Goal: Task Accomplishment & Management: Use online tool/utility

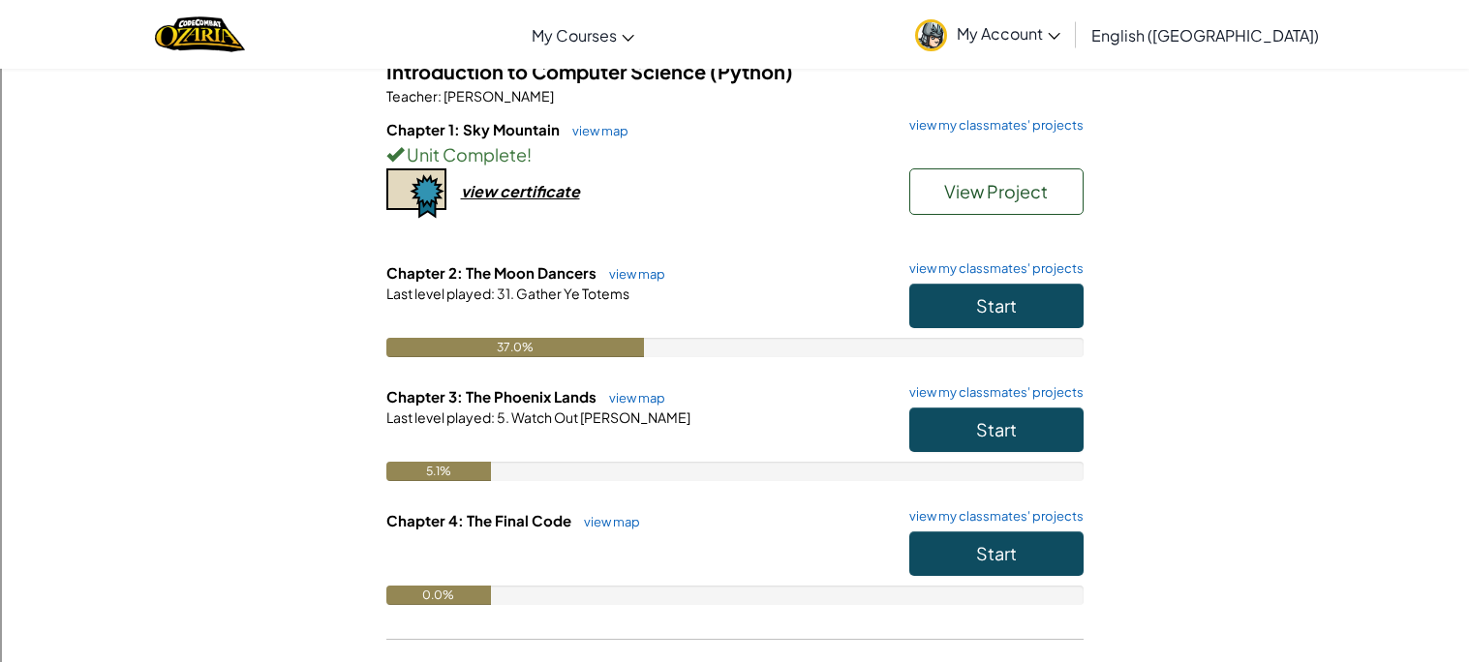
scroll to position [270, 0]
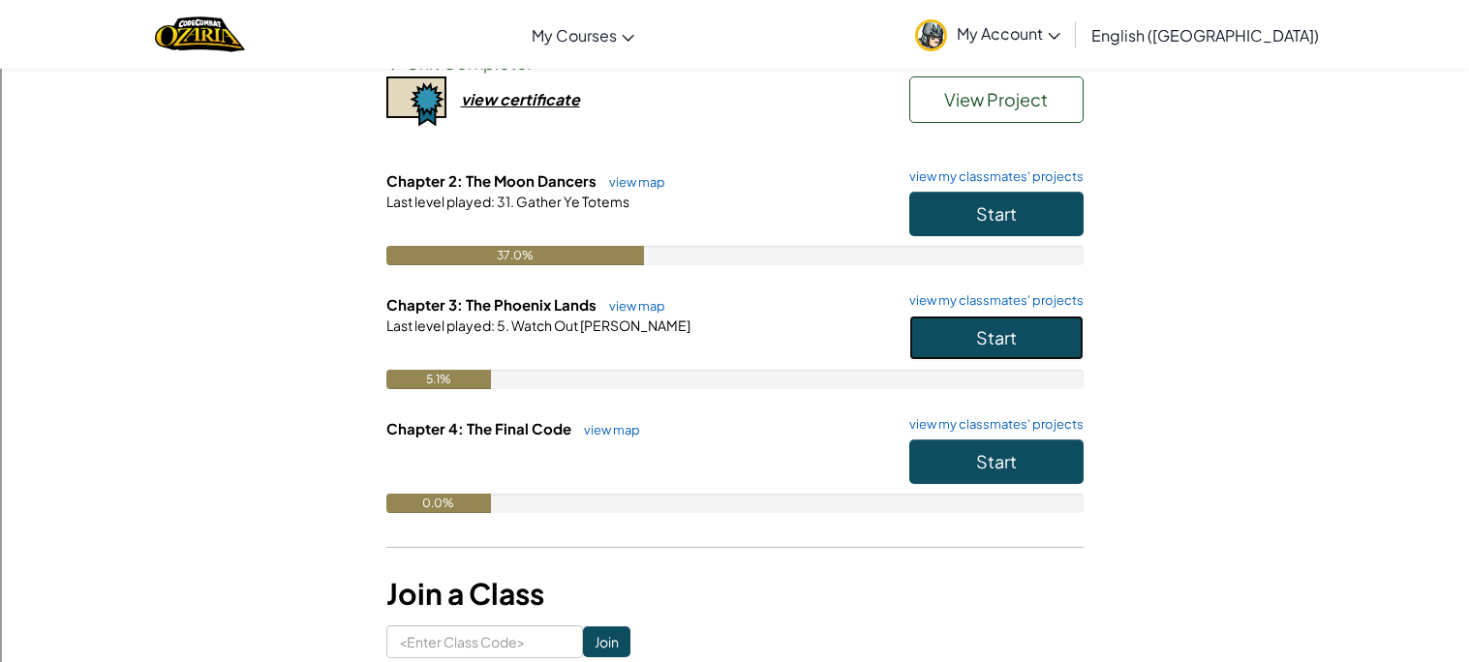
click at [972, 351] on button "Start" at bounding box center [996, 338] width 174 height 45
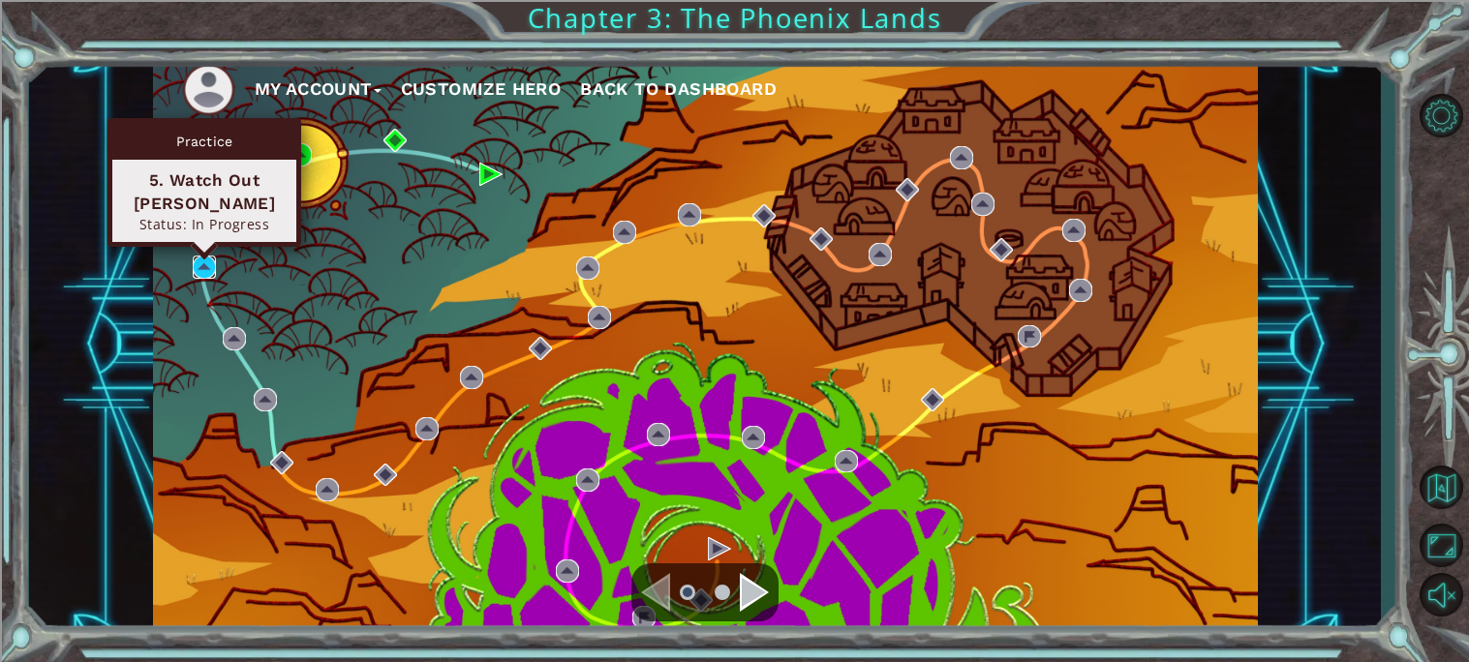
click at [202, 271] on img at bounding box center [204, 267] width 23 height 23
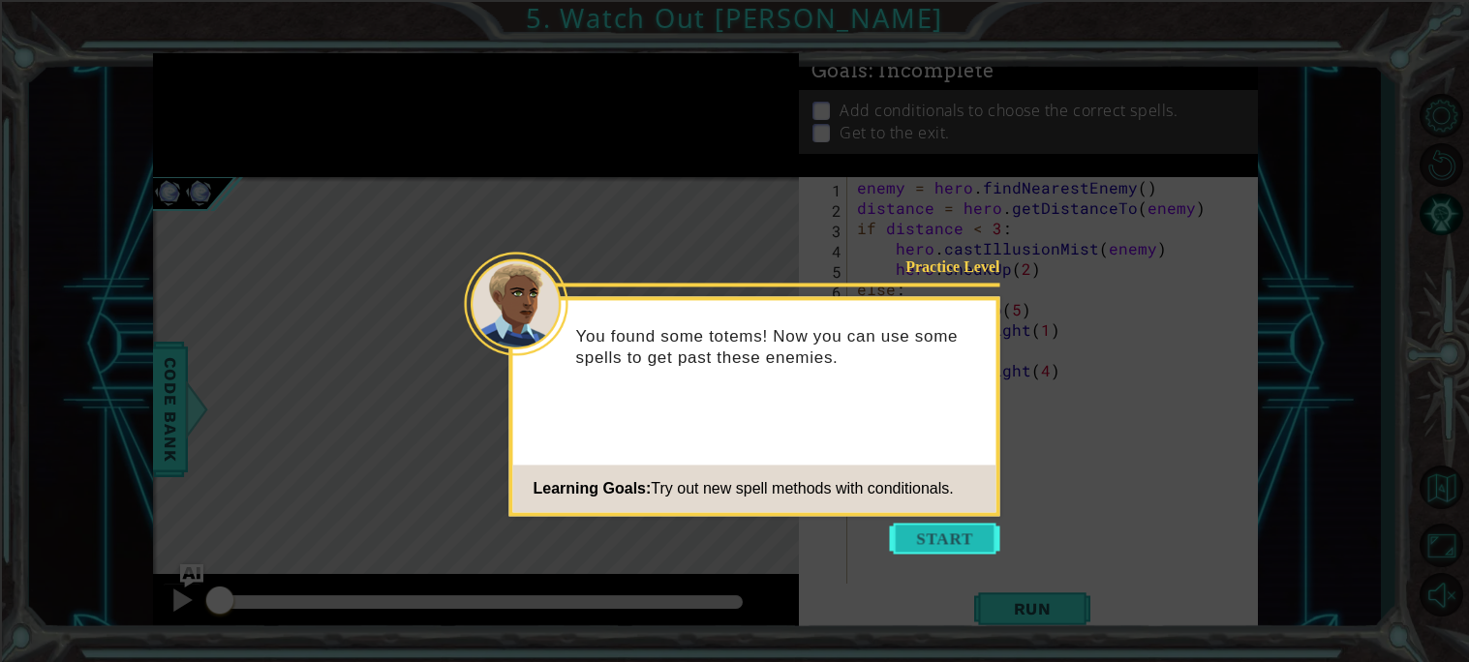
click at [966, 528] on button "Start" at bounding box center [945, 538] width 110 height 31
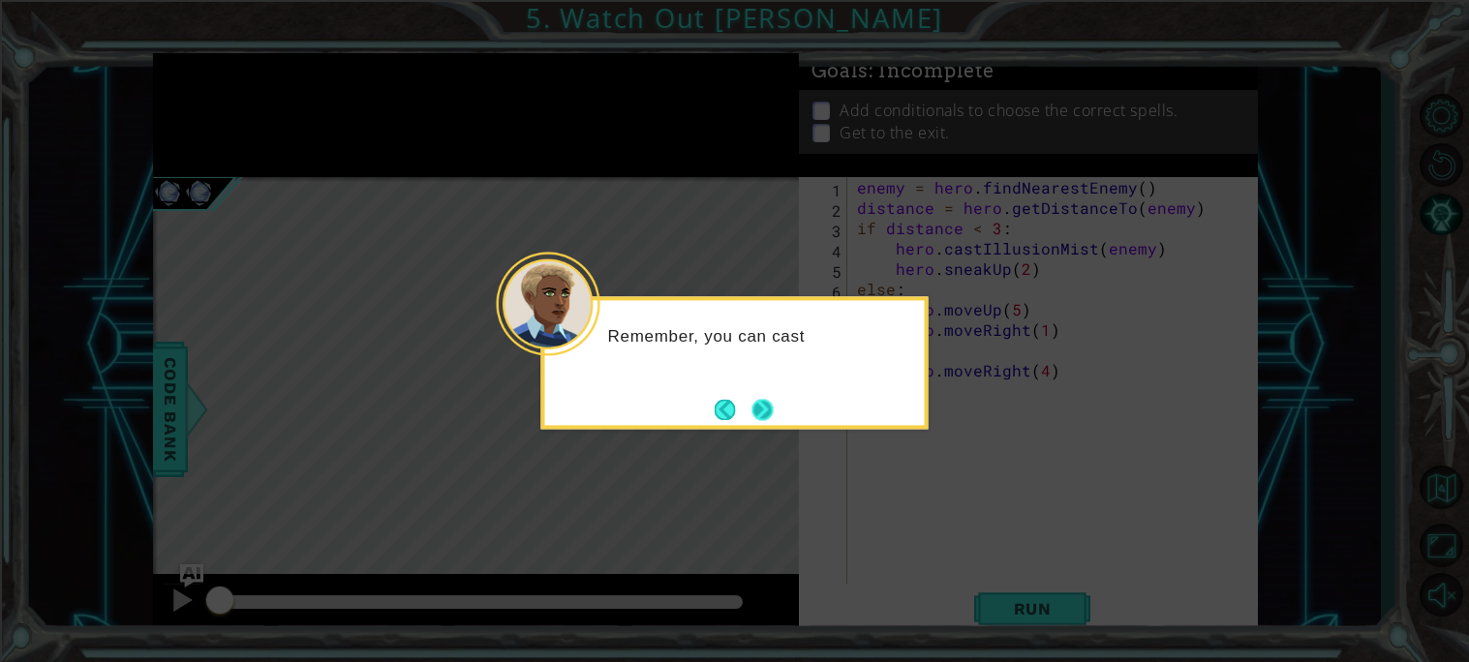
click at [759, 400] on button "Next" at bounding box center [763, 409] width 36 height 36
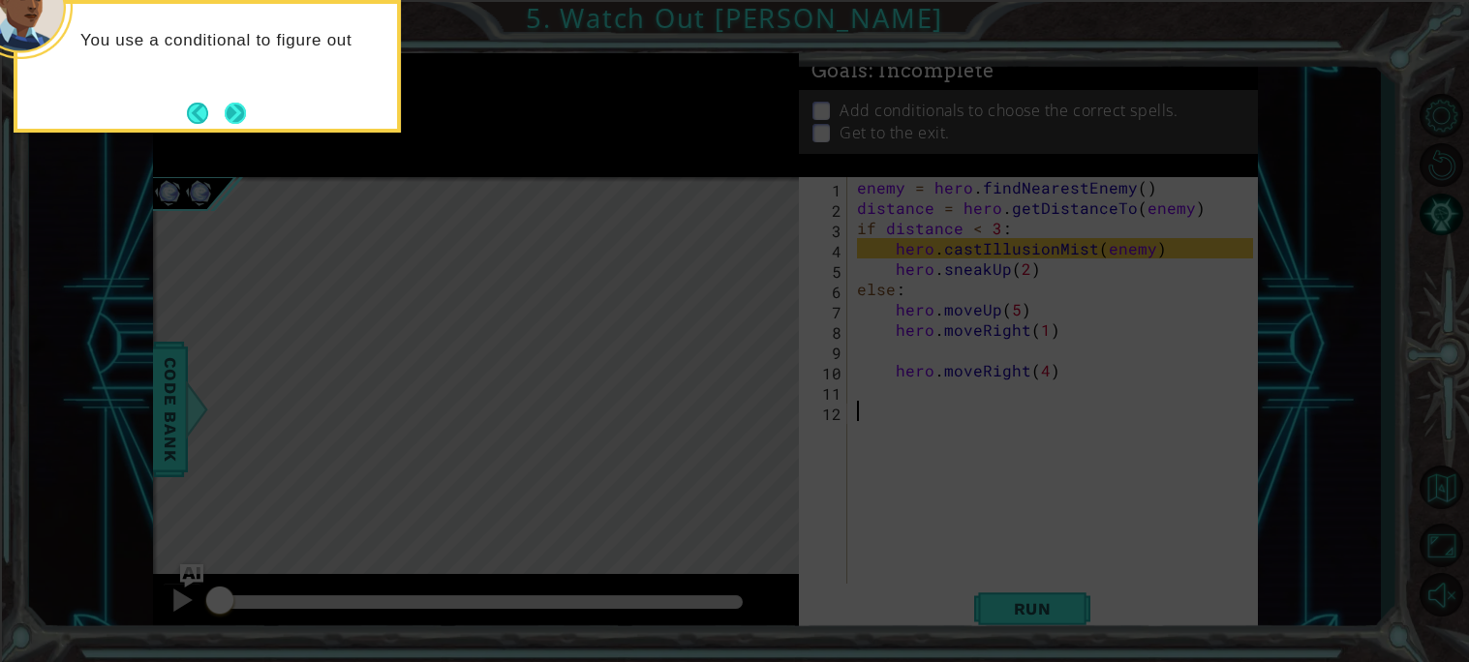
click at [247, 120] on button "Next" at bounding box center [235, 113] width 27 height 27
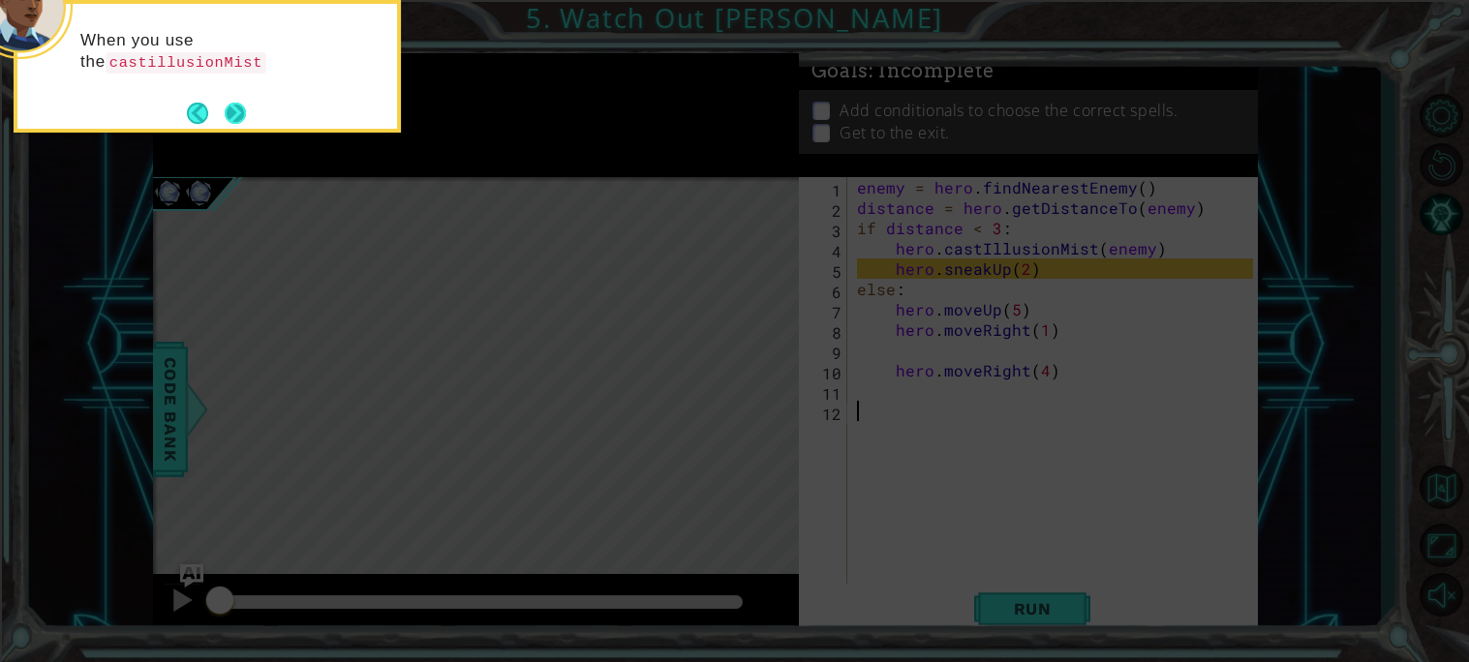
click at [225, 116] on button "Next" at bounding box center [235, 113] width 21 height 21
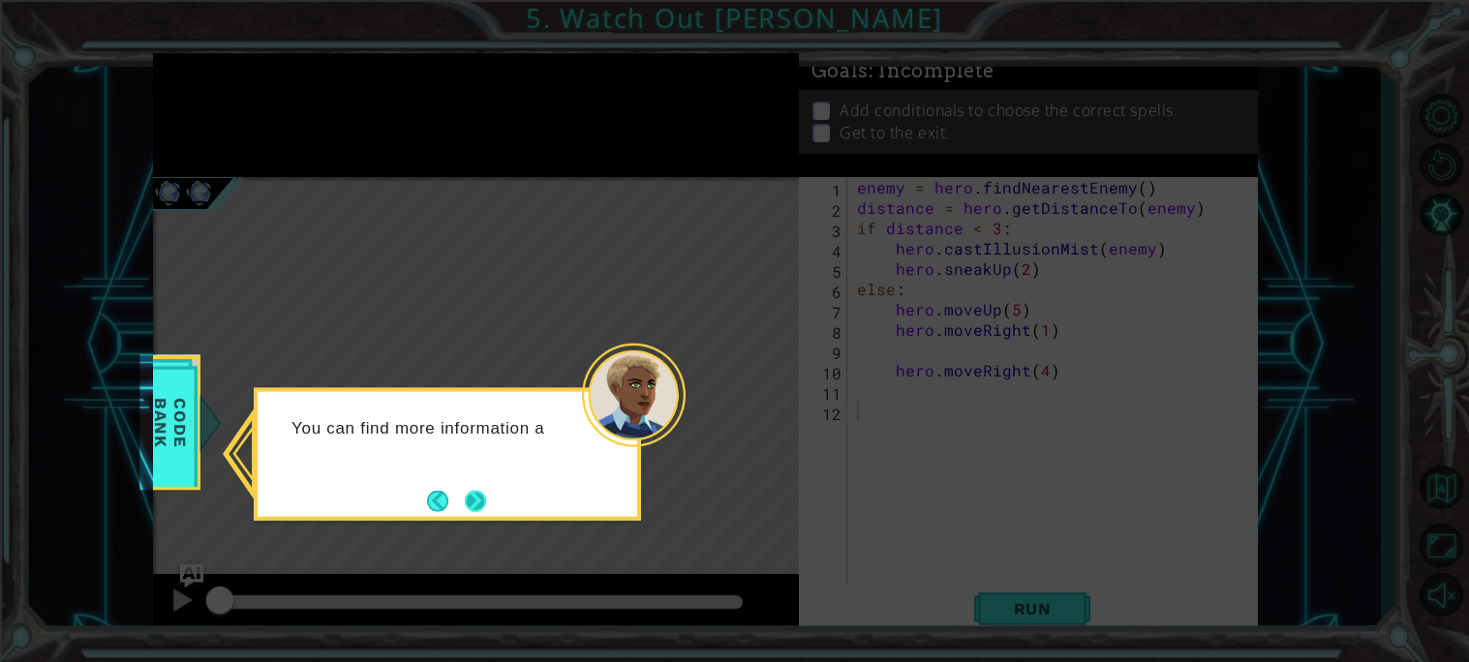
click at [483, 505] on button "Next" at bounding box center [476, 501] width 22 height 22
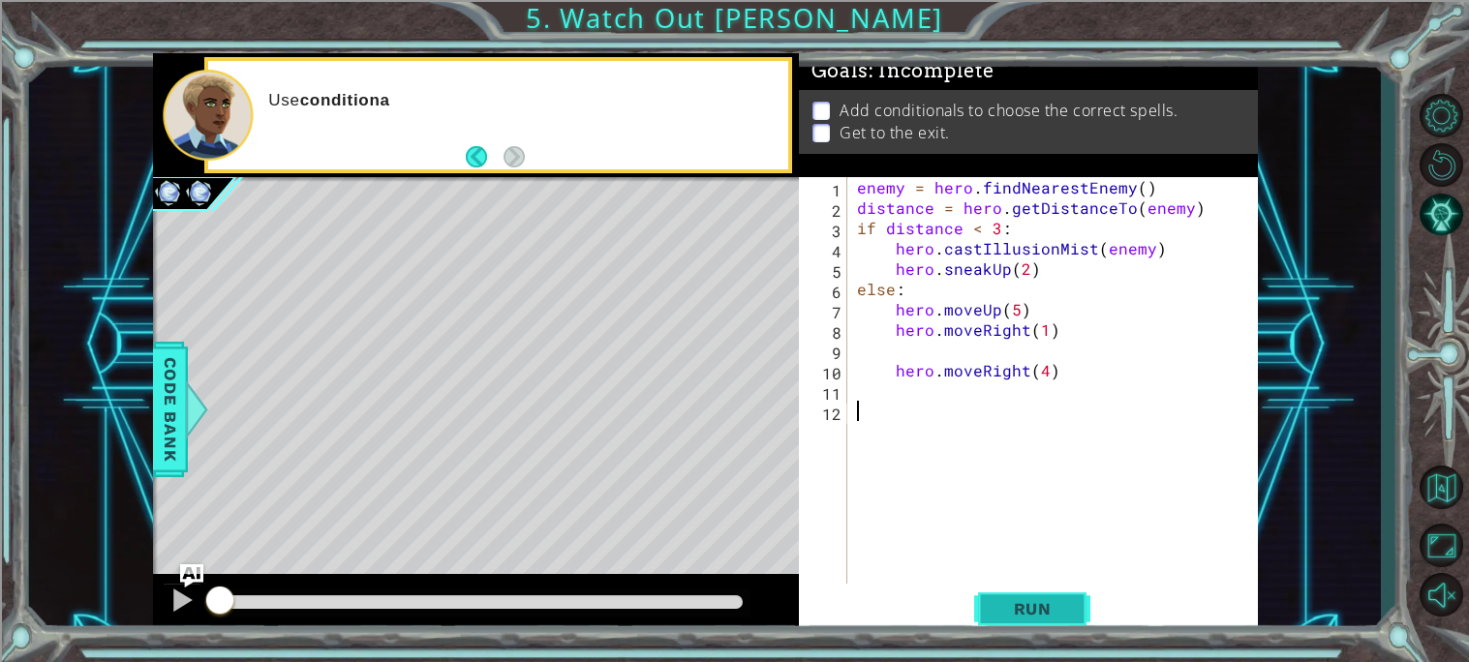
click at [1052, 596] on button "Run" at bounding box center [1032, 609] width 116 height 46
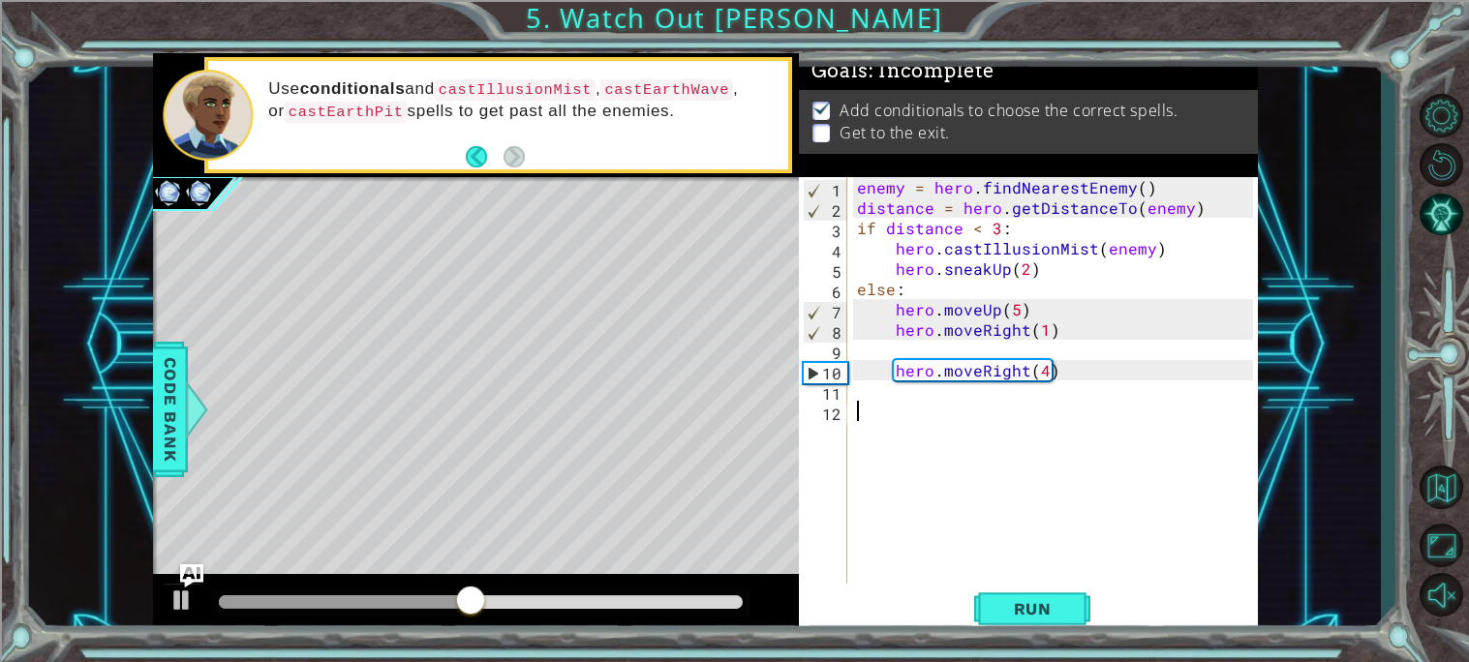
click at [981, 349] on div "enemy = hero . findNearestEnemy ( ) distance = hero . getDistanceTo ( enemy ) i…" at bounding box center [1058, 400] width 410 height 447
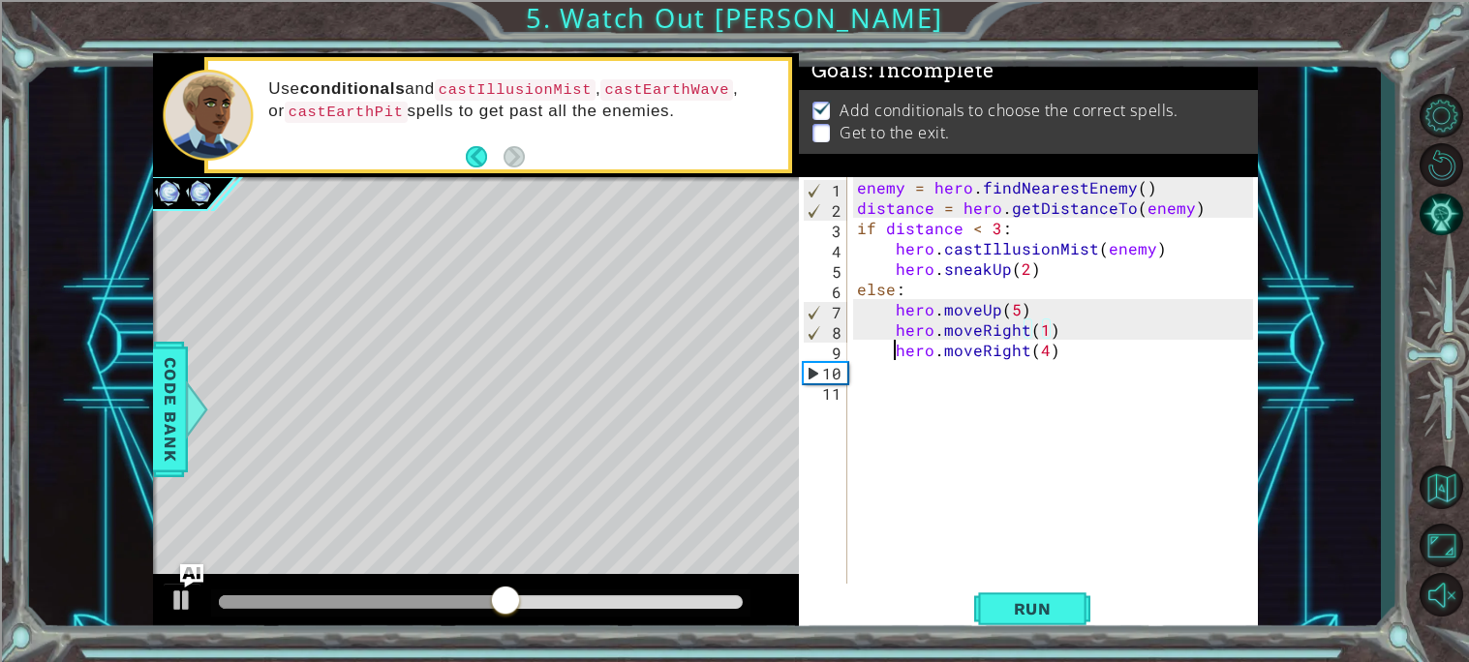
click at [892, 356] on div "enemy = hero . findNearestEnemy ( ) distance = hero . getDistanceTo ( enemy ) i…" at bounding box center [1058, 400] width 410 height 447
type textarea "hero.moveRight(4)"
click at [1036, 594] on button "Run" at bounding box center [1032, 609] width 116 height 46
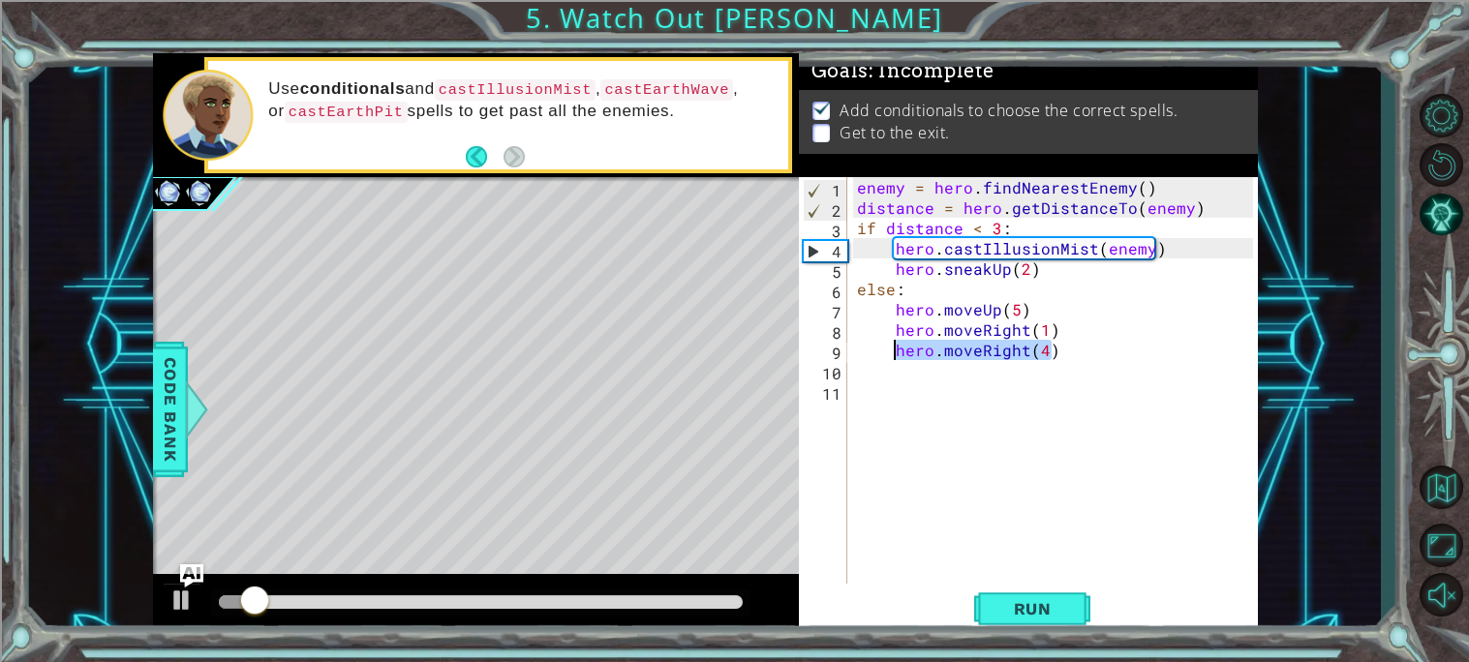
drag, startPoint x: 1069, startPoint y: 351, endPoint x: 892, endPoint y: 352, distance: 177.2
click at [892, 352] on div "enemy = hero . findNearestEnemy ( ) distance = hero . getDistanceTo ( enemy ) i…" at bounding box center [1058, 400] width 410 height 447
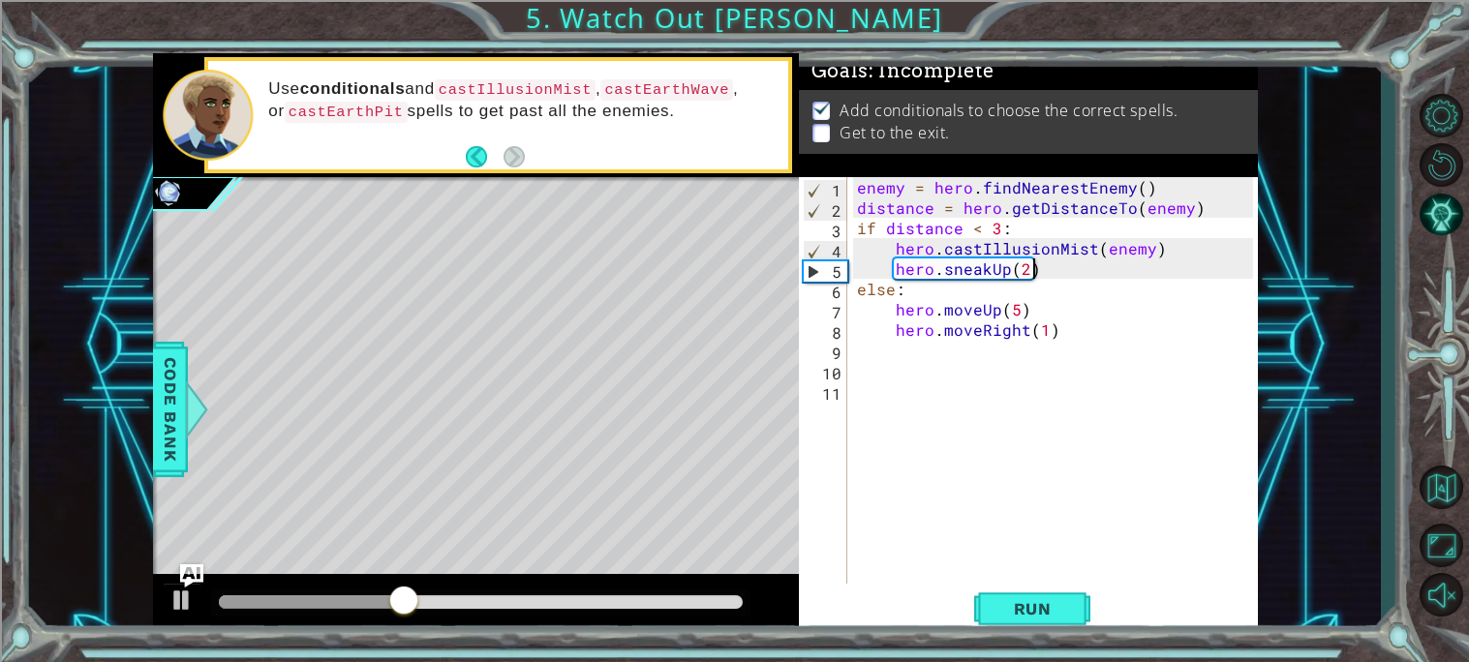
click at [1038, 275] on div "enemy = hero . findNearestEnemy ( ) distance = hero . getDistanceTo ( enemy ) i…" at bounding box center [1058, 400] width 410 height 447
click at [1002, 269] on div "enemy = hero . findNearestEnemy ( ) distance = hero . getDistanceTo ( enemy ) i…" at bounding box center [1058, 400] width 410 height 447
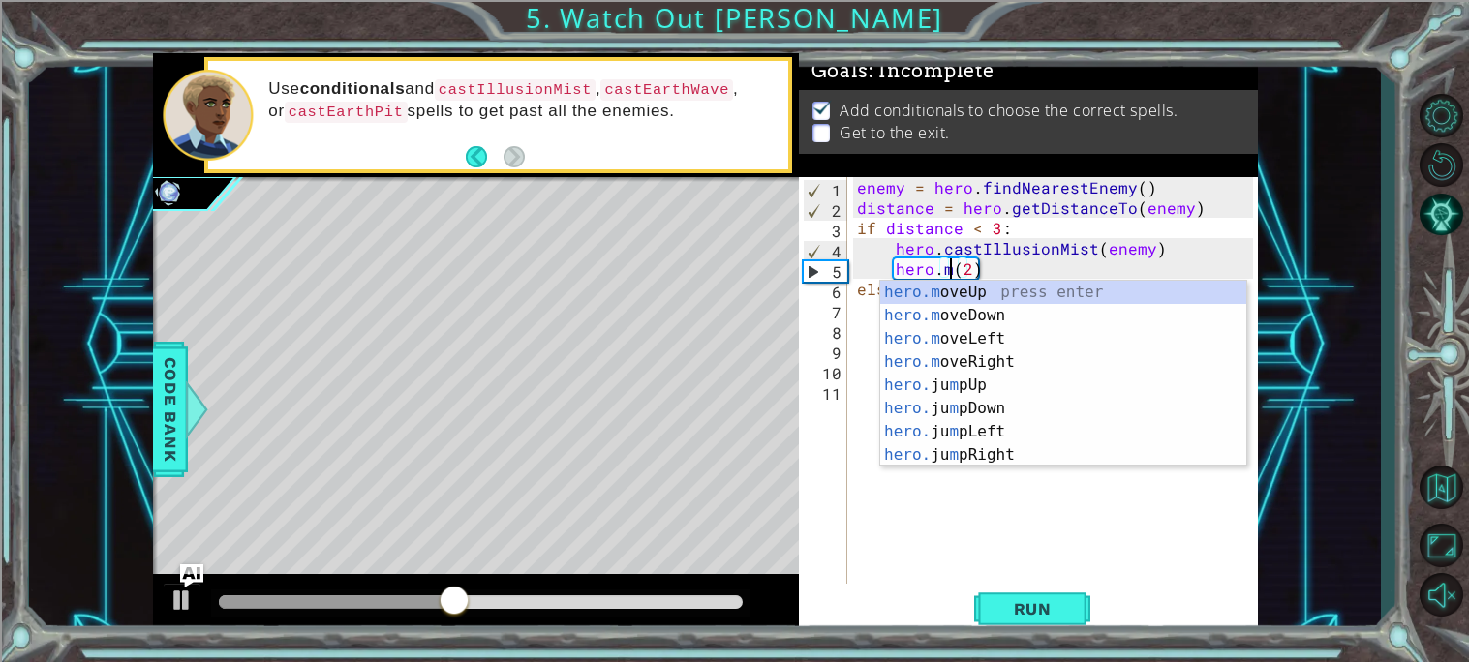
scroll to position [0, 5]
click at [991, 290] on div "hero.m oveUp press enter hero.m oveDown press enter hero.m oveLeft press enter …" at bounding box center [1063, 397] width 366 height 232
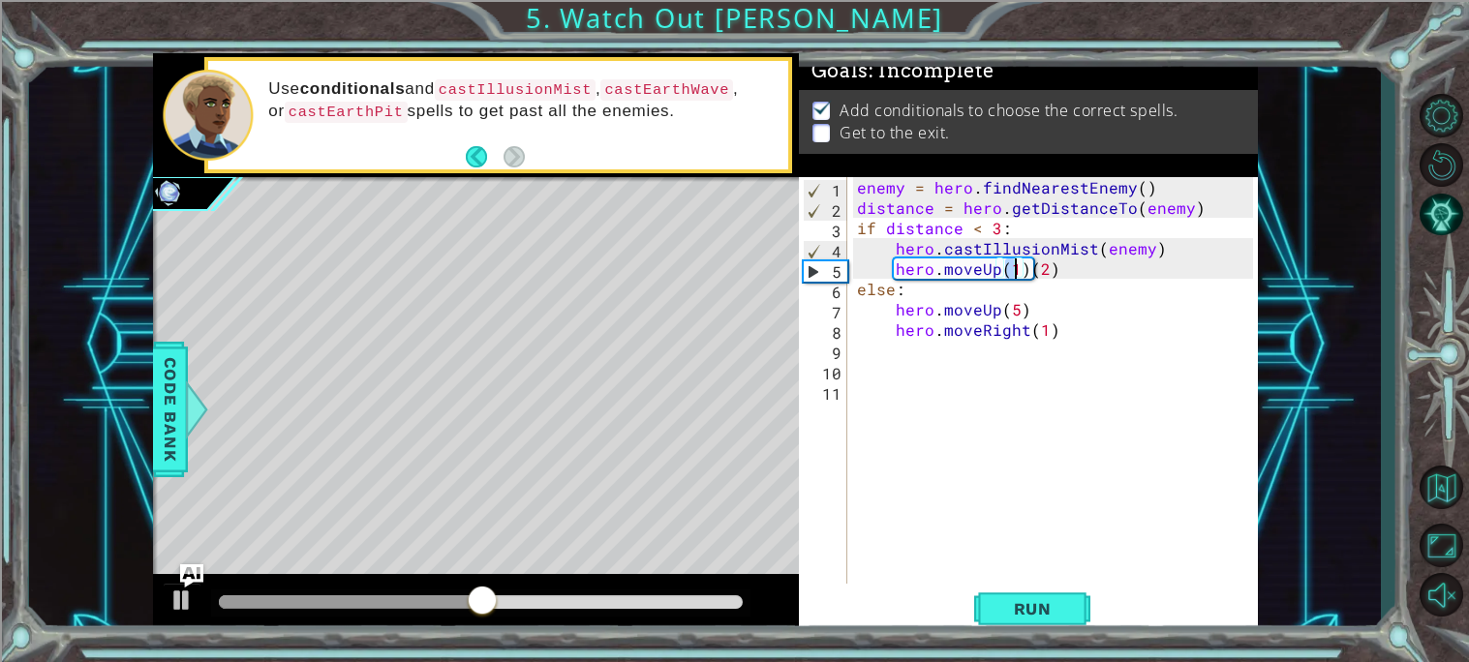
click at [1054, 279] on div "enemy = hero . findNearestEnemy ( ) distance = hero . getDistanceTo ( enemy ) i…" at bounding box center [1058, 400] width 410 height 447
click at [1053, 269] on div "enemy = hero . findNearestEnemy ( ) distance = hero . getDistanceTo ( enemy ) i…" at bounding box center [1058, 400] width 410 height 447
type textarea "hero.moveUp(1)"
click at [1030, 594] on button "Run" at bounding box center [1032, 609] width 116 height 46
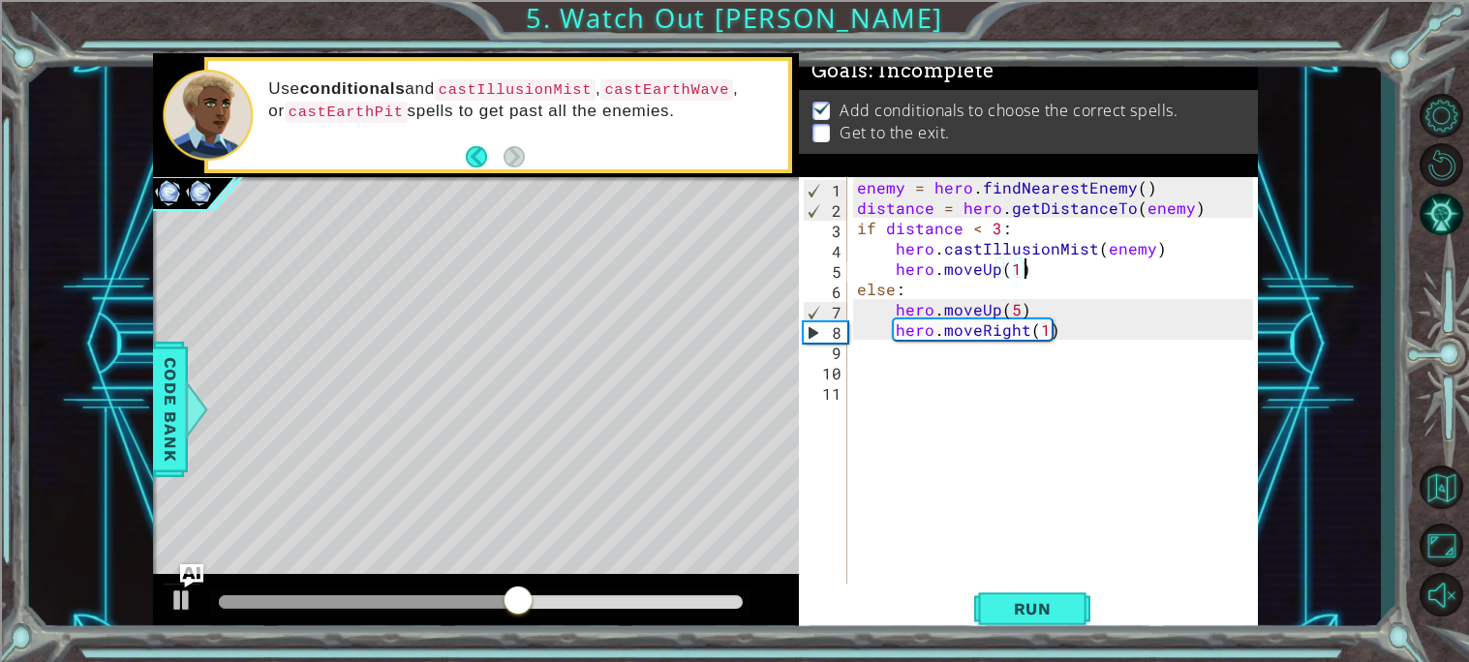
click at [934, 363] on div "enemy = hero . findNearestEnemy ( ) distance = hero . getDistanceTo ( enemy ) i…" at bounding box center [1058, 400] width 410 height 447
click at [932, 357] on div "enemy = hero . findNearestEnemy ( ) distance = hero . getDistanceTo ( enemy ) i…" at bounding box center [1058, 400] width 410 height 447
click at [1046, 330] on div "enemy = hero . findNearestEnemy ( ) distance = hero . getDistanceTo ( enemy ) i…" at bounding box center [1058, 400] width 410 height 447
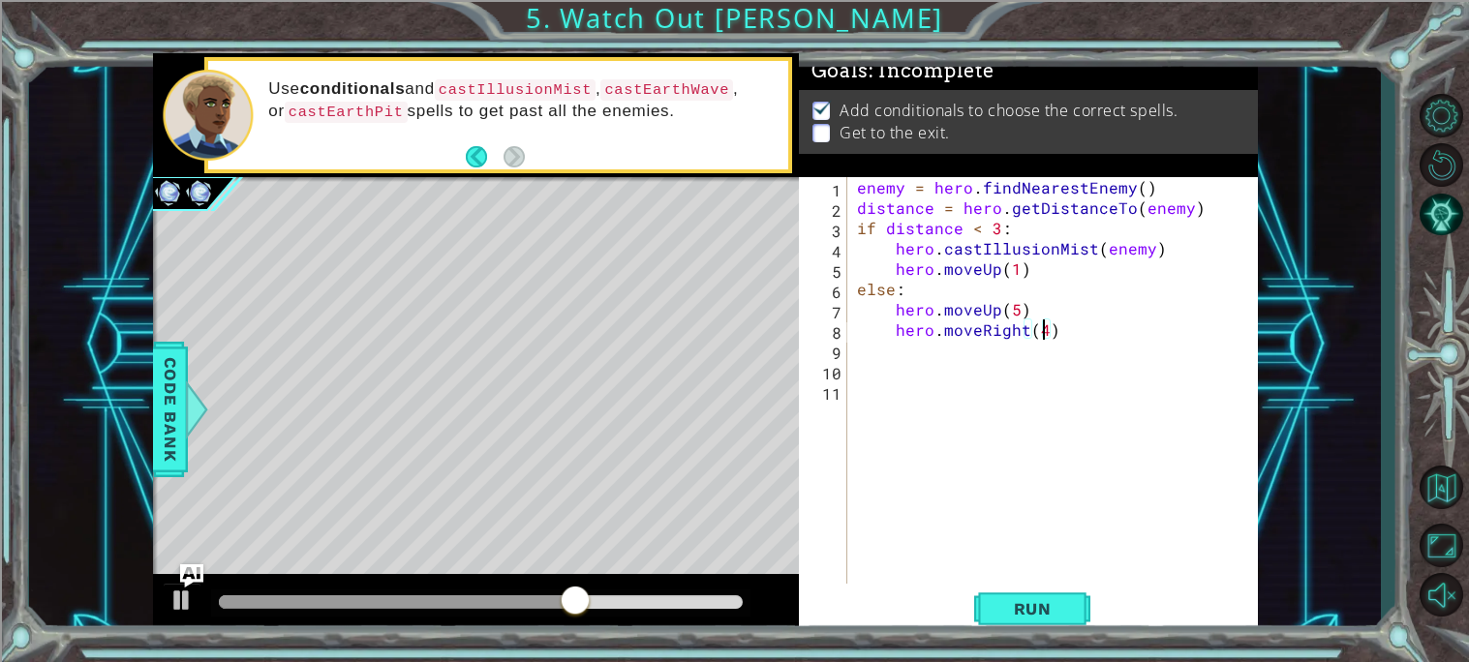
scroll to position [0, 11]
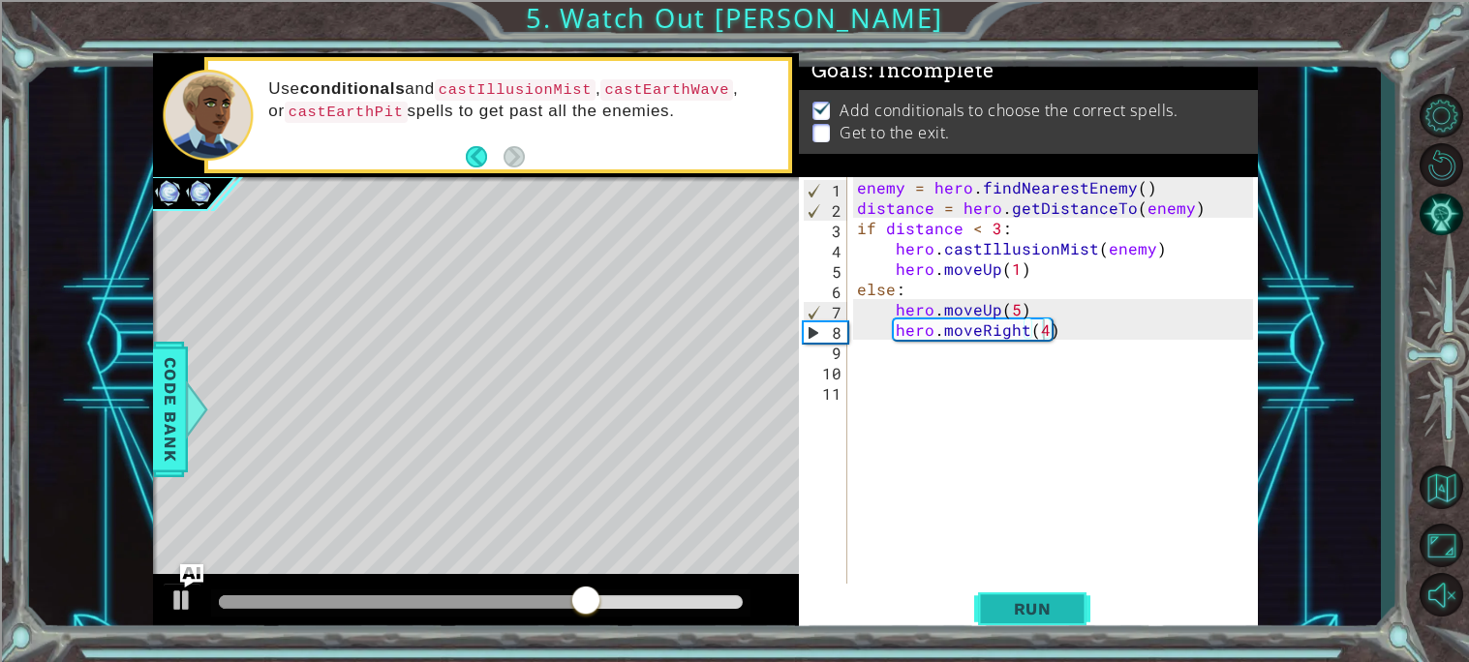
click at [1011, 599] on span "Run" at bounding box center [1033, 608] width 77 height 19
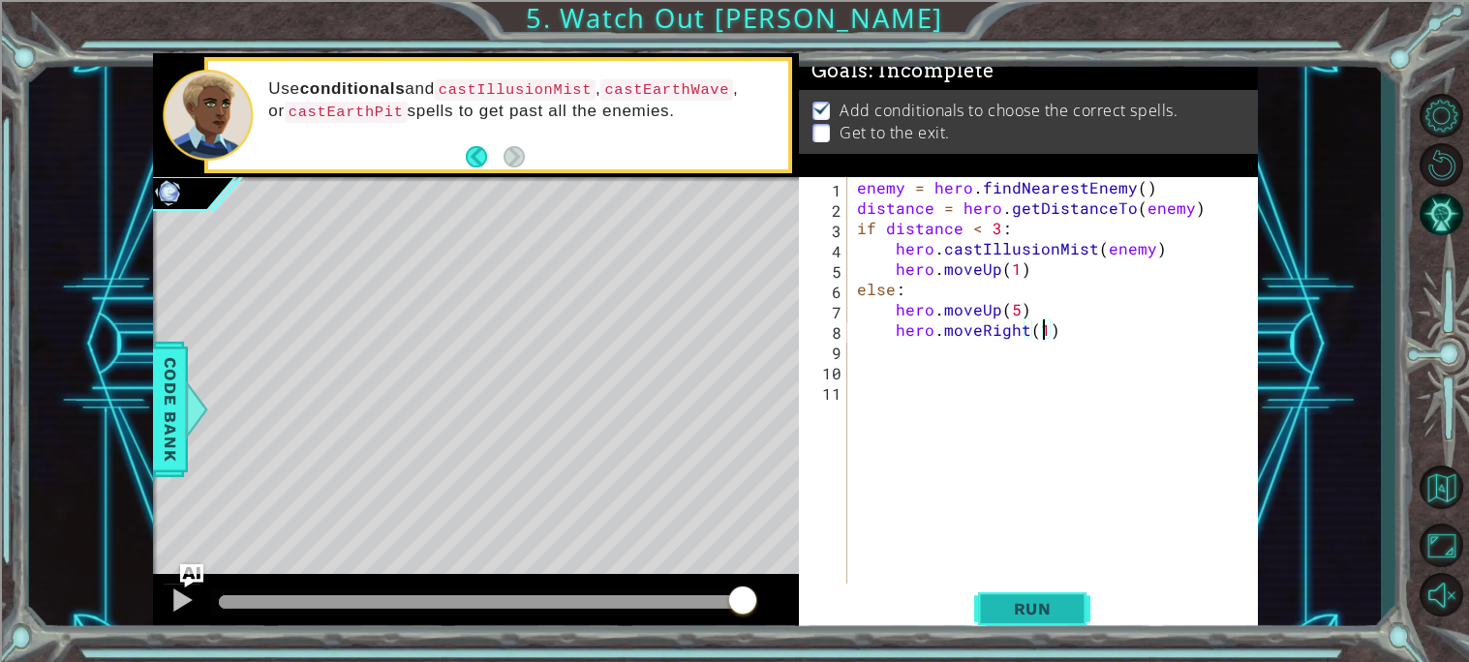
type textarea "hero.moveRight(1)"
click at [1025, 607] on span "Run" at bounding box center [1033, 608] width 77 height 19
